Goal: Transaction & Acquisition: Purchase product/service

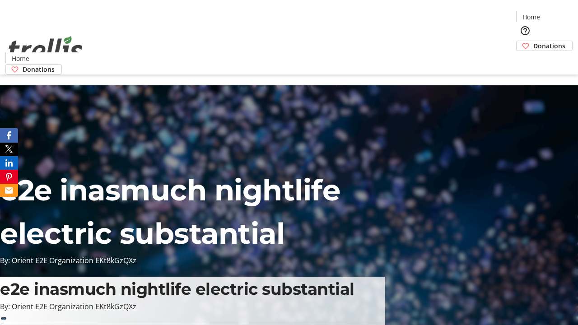
click at [533, 41] on span "Donations" at bounding box center [549, 45] width 32 height 9
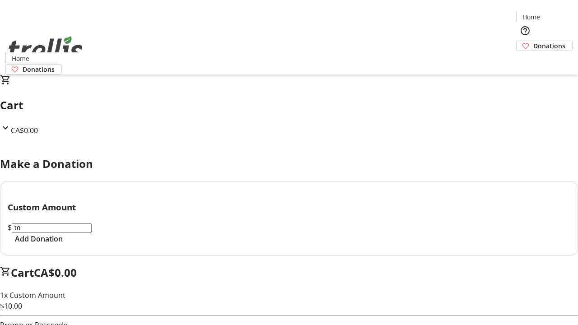
select select "CA"
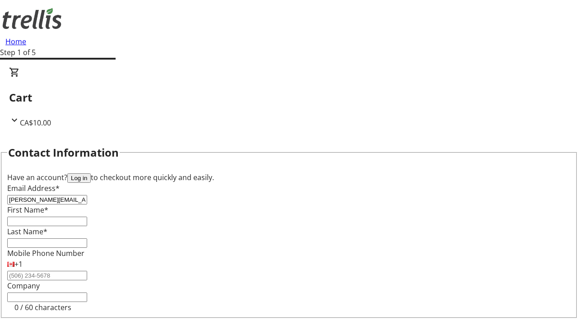
type input "[PERSON_NAME][EMAIL_ADDRESS][DOMAIN_NAME]"
type input "[PERSON_NAME]"
type input "[STREET_ADDRESS][PERSON_NAME]"
type input "Kelowna"
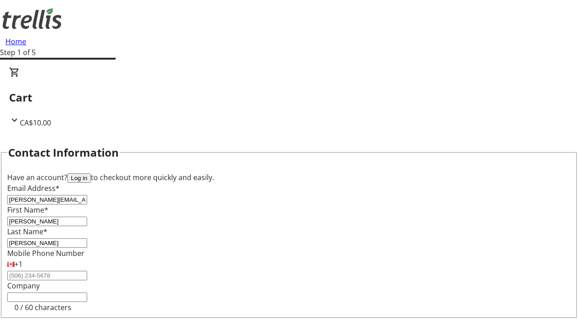
select select "BC"
type input "Kelowna"
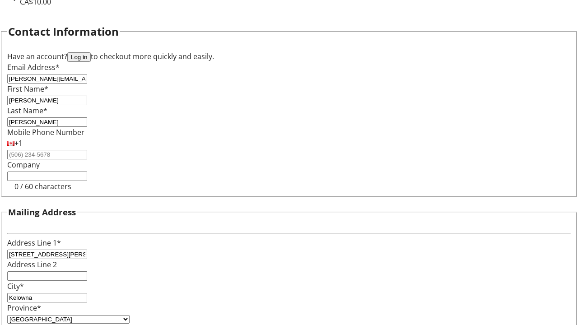
type input "V1Y 0C2"
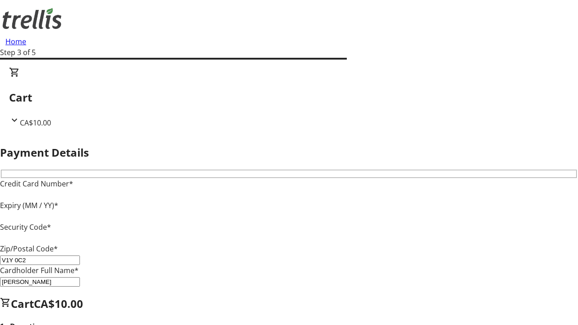
type input "V1Y 0C2"
